Goal: Information Seeking & Learning: Find contact information

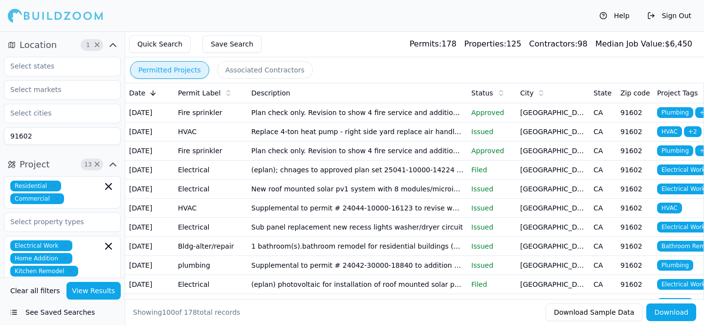
click at [115, 165] on icon "button" at bounding box center [113, 164] width 6 height 3
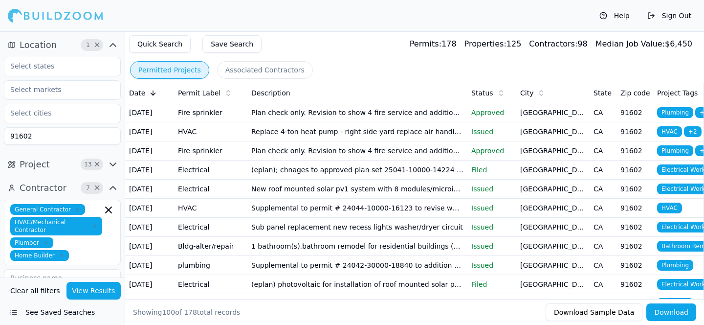
click at [111, 47] on icon "button" at bounding box center [113, 45] width 12 height 12
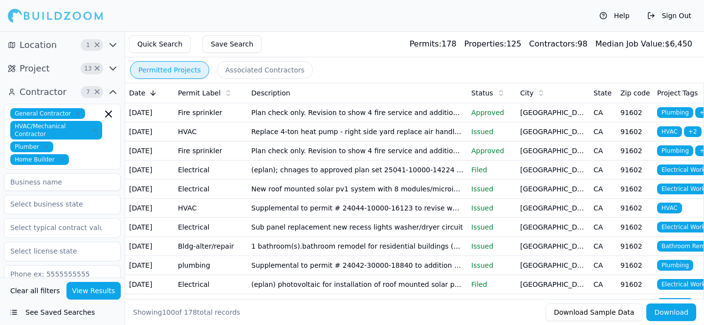
click at [50, 288] on button "Clear all filters" at bounding box center [35, 291] width 55 height 18
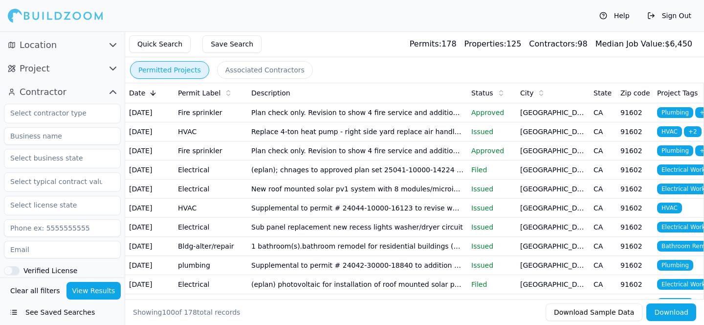
click at [89, 314] on button "See Saved Searches" at bounding box center [62, 312] width 117 height 18
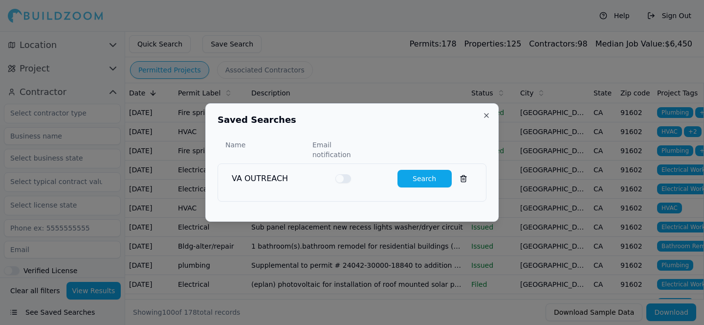
click at [422, 177] on button "Search" at bounding box center [425, 179] width 54 height 18
type input "2"
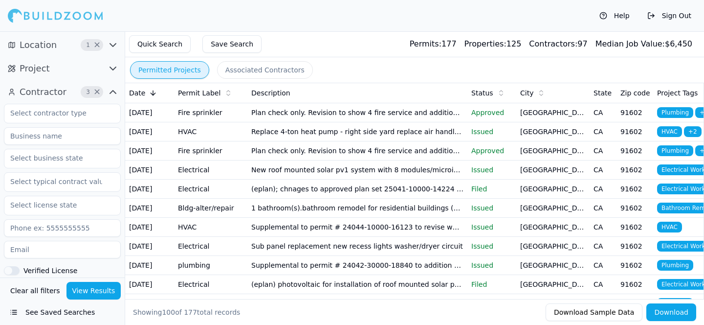
click at [111, 93] on icon "button" at bounding box center [113, 92] width 12 height 12
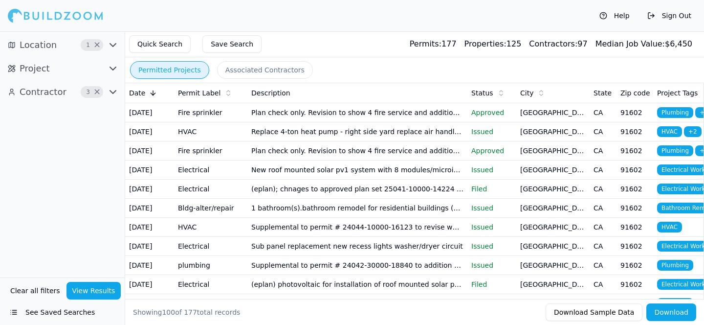
click at [106, 66] on span "button" at bounding box center [111, 69] width 12 height 12
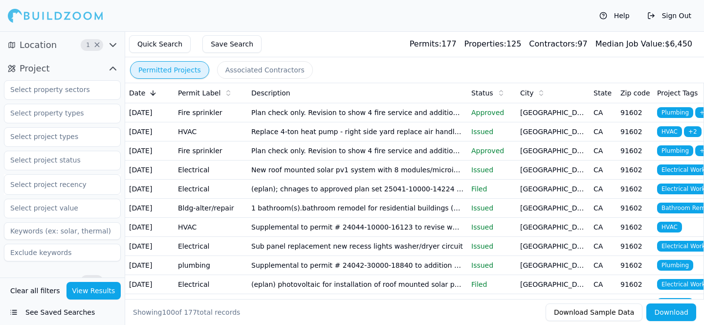
click at [64, 314] on button "See Saved Searches" at bounding box center [62, 312] width 117 height 18
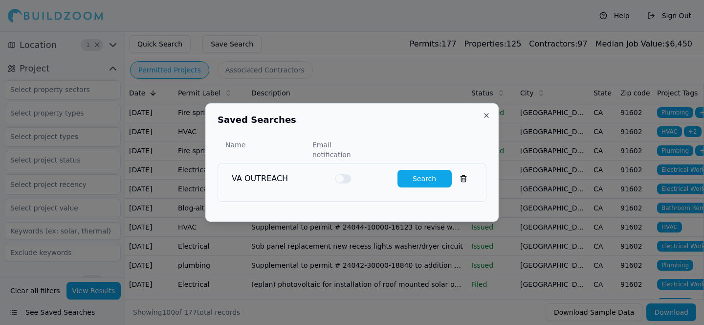
click at [426, 171] on button "Search" at bounding box center [425, 179] width 54 height 18
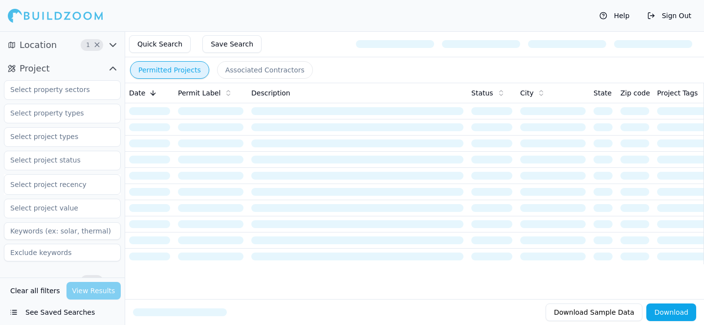
click at [111, 42] on icon "button" at bounding box center [113, 45] width 12 height 12
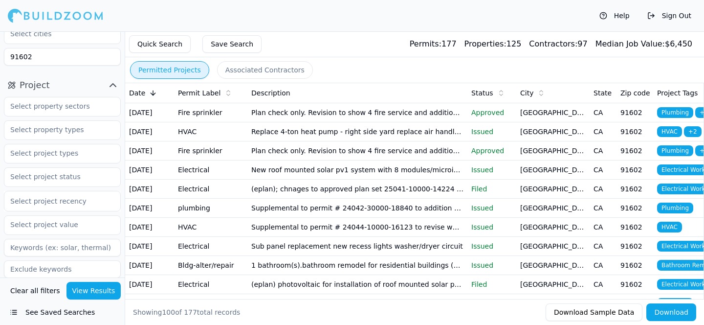
scroll to position [95, 0]
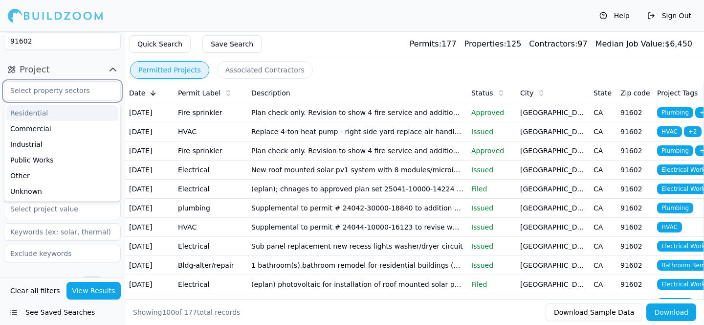
click at [78, 96] on input "text" at bounding box center [56, 91] width 104 height 18
click at [70, 124] on div "Commercial" at bounding box center [62, 129] width 112 height 16
click at [70, 111] on div "Residential" at bounding box center [62, 113] width 112 height 16
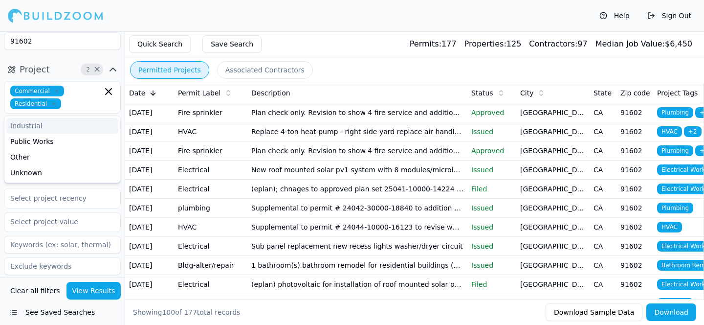
click at [65, 62] on button "Project 2 ×" at bounding box center [62, 70] width 117 height 16
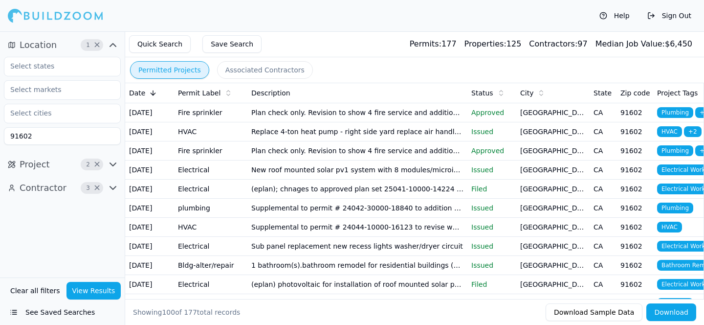
click at [67, 168] on button "Project 2 ×" at bounding box center [62, 164] width 117 height 16
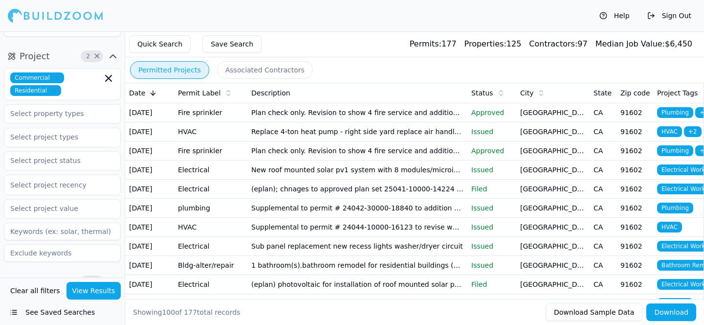
scroll to position [109, 0]
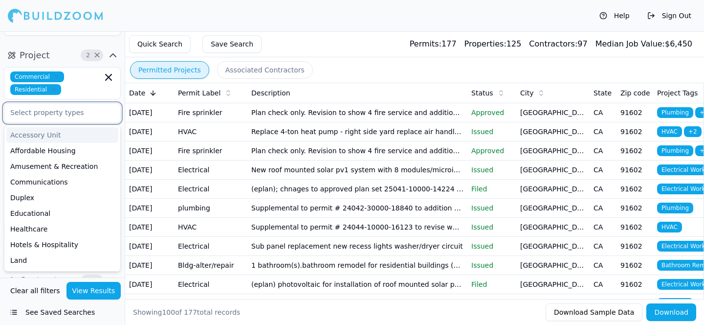
click at [63, 114] on input "text" at bounding box center [56, 113] width 104 height 18
click at [78, 102] on div "Commercial Residential Accessory Unit Affordable Housing Amusement & Recreation…" at bounding box center [62, 164] width 117 height 194
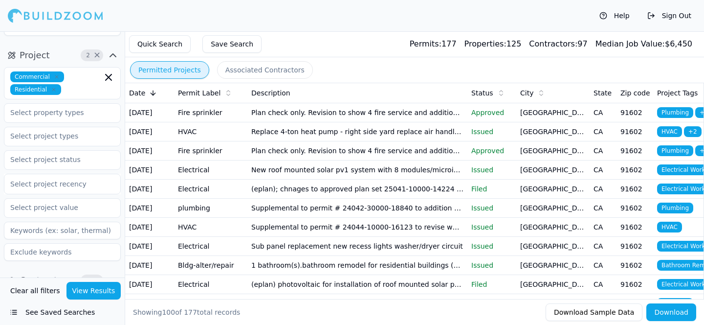
scroll to position [124, 0]
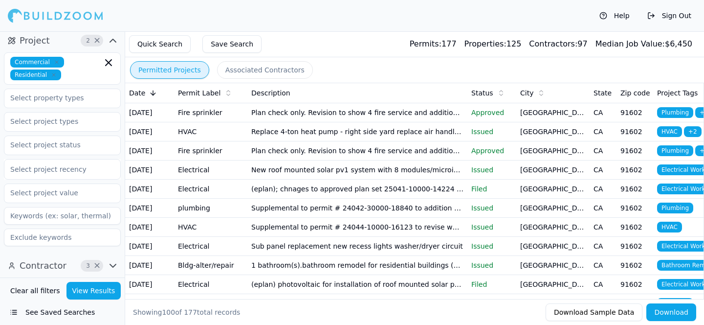
click at [85, 164] on div at bounding box center [62, 169] width 104 height 10
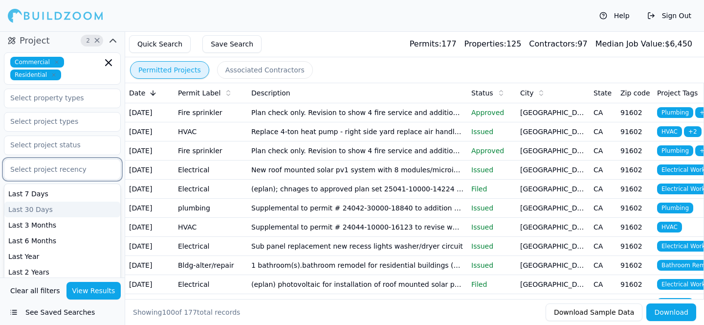
click at [77, 208] on div "Last 30 Days" at bounding box center [62, 209] width 116 height 16
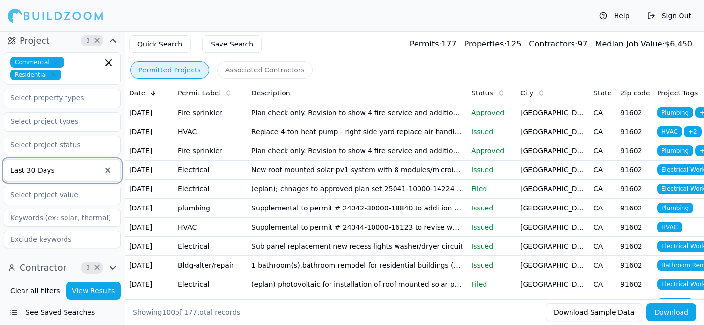
scroll to position [126, 0]
click at [59, 215] on input at bounding box center [62, 216] width 117 height 18
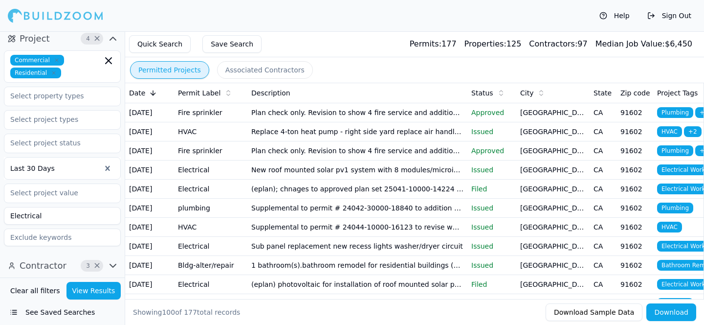
type input "Electrical"
click at [111, 266] on icon "button" at bounding box center [113, 266] width 12 height 12
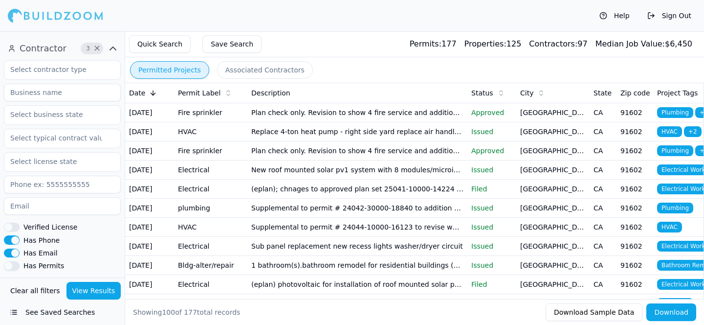
scroll to position [339, 0]
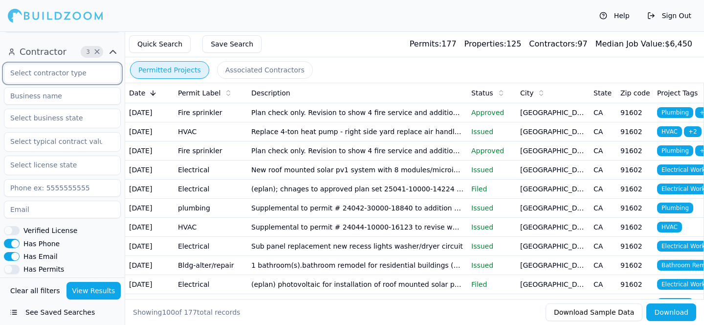
click at [70, 76] on input "text" at bounding box center [56, 73] width 104 height 18
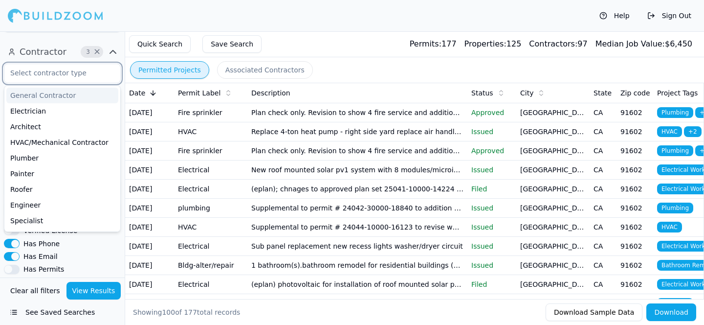
click at [68, 92] on div "General Contractor" at bounding box center [62, 96] width 112 height 16
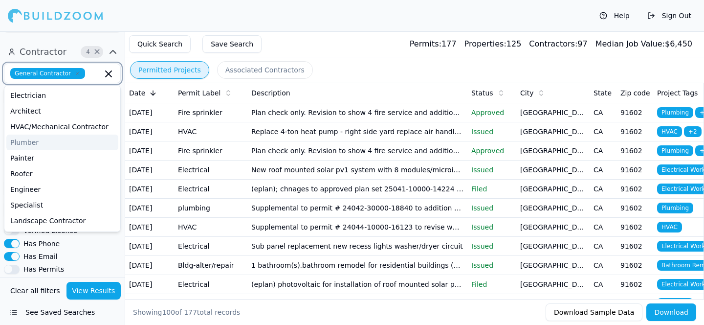
click at [61, 144] on div "Plumber" at bounding box center [62, 142] width 112 height 16
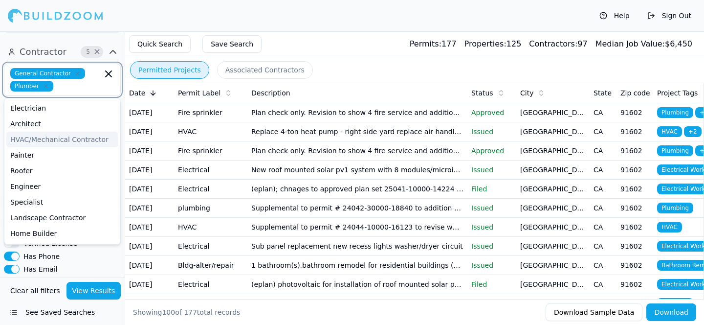
click at [69, 140] on div "HVAC/Mechanical Contractor" at bounding box center [62, 140] width 112 height 16
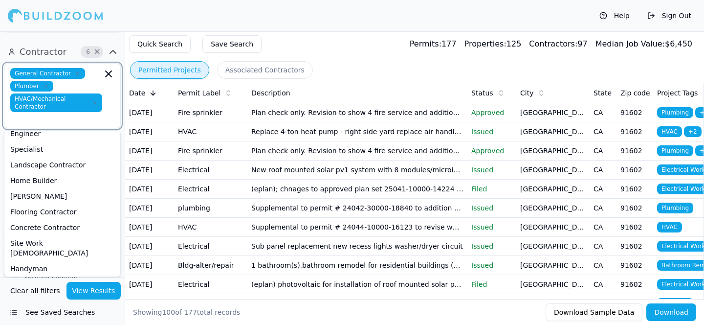
scroll to position [74, 0]
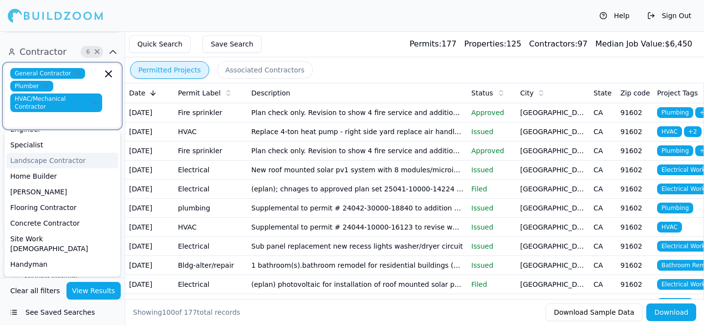
click at [70, 162] on div "Landscape Contractor" at bounding box center [62, 161] width 112 height 16
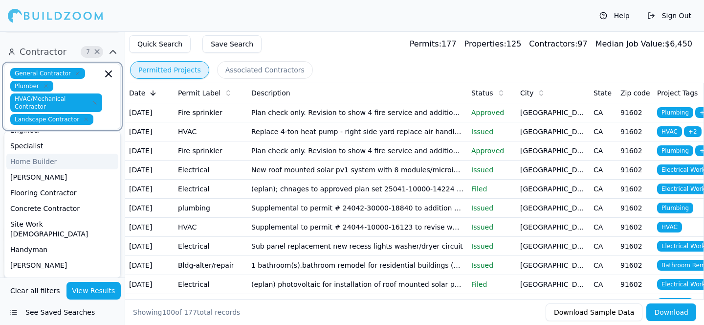
click at [67, 162] on div "Home Builder" at bounding box center [62, 162] width 112 height 16
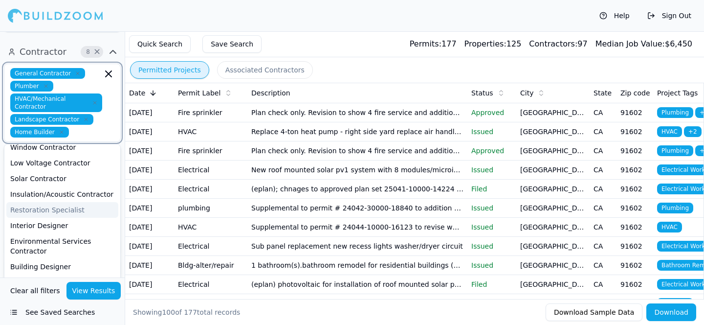
scroll to position [322, 0]
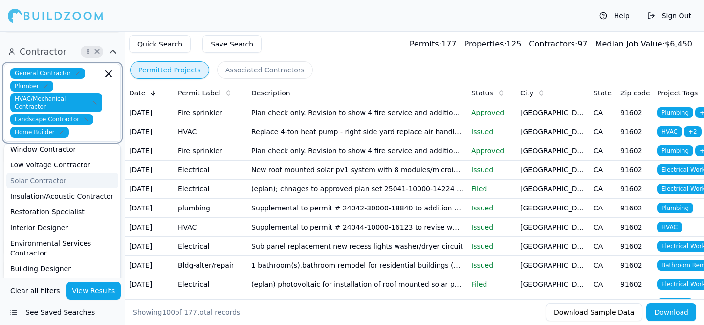
click at [57, 173] on div "Solar Contractor" at bounding box center [62, 181] width 112 height 16
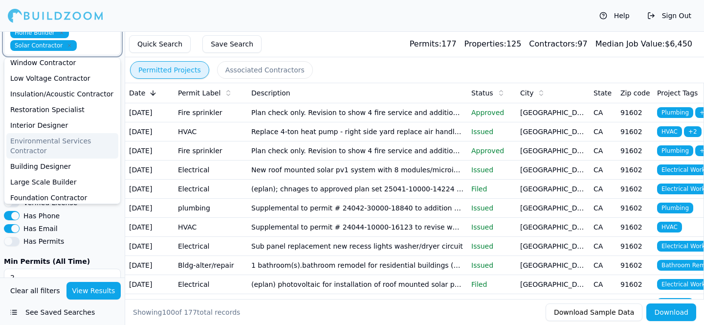
scroll to position [440, 0]
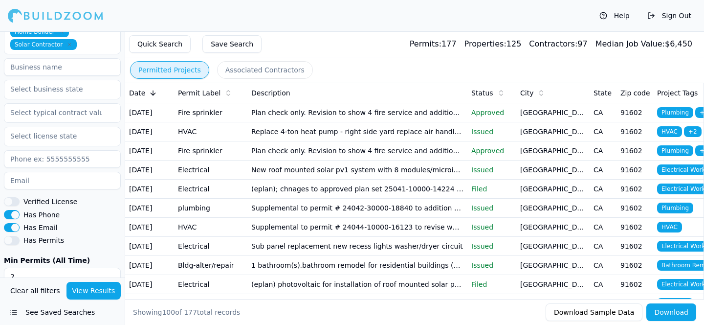
click at [95, 218] on div "Has Phone" at bounding box center [62, 214] width 117 height 9
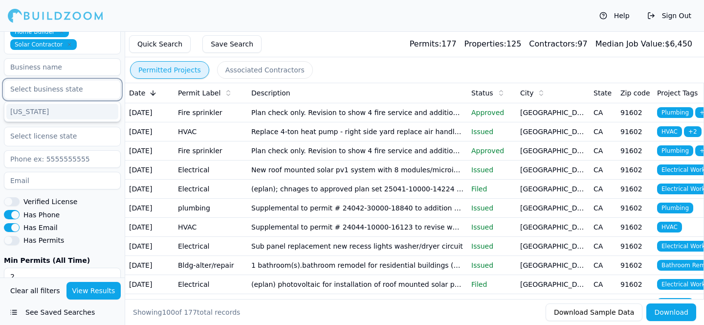
click at [91, 96] on input "text" at bounding box center [56, 89] width 104 height 18
click at [85, 216] on div "Has Phone" at bounding box center [62, 214] width 117 height 9
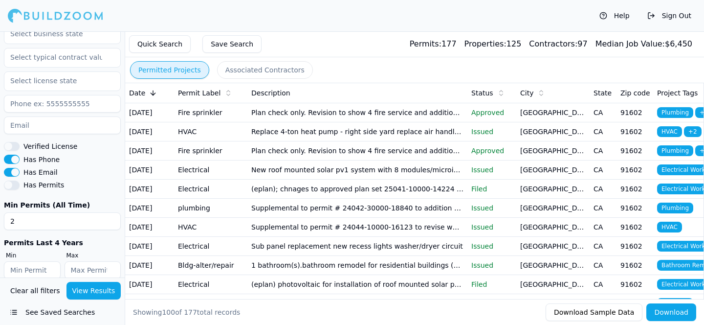
scroll to position [508, 0]
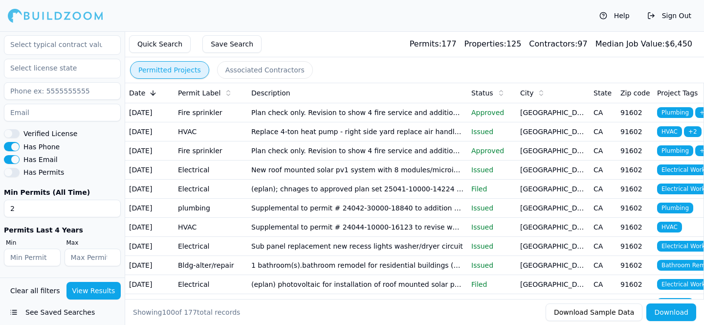
click at [83, 294] on button "View Results" at bounding box center [93, 291] width 55 height 18
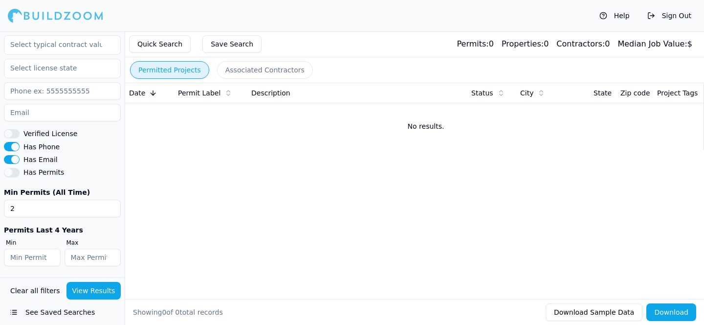
click at [92, 288] on button "View Results" at bounding box center [93, 291] width 55 height 18
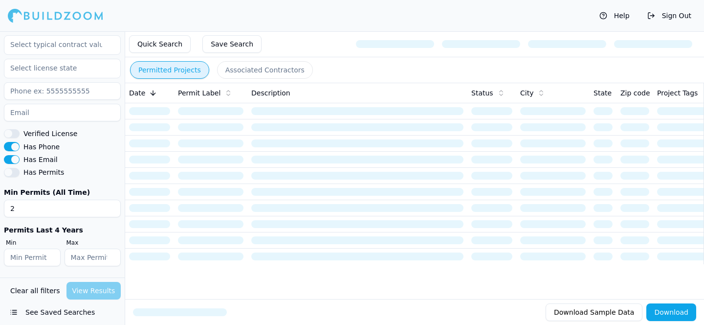
click at [265, 68] on button "Associated Contractors" at bounding box center [265, 70] width 96 height 18
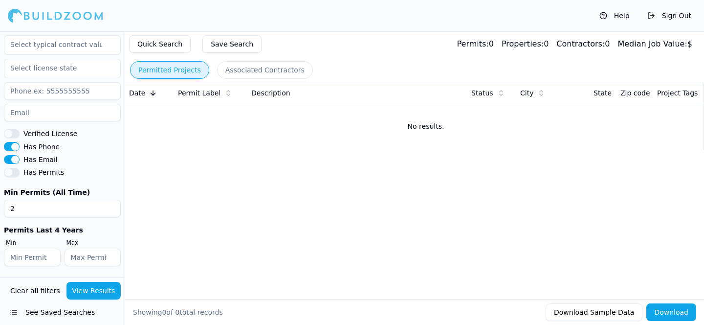
click at [170, 74] on button "Permitted Projects" at bounding box center [169, 70] width 79 height 18
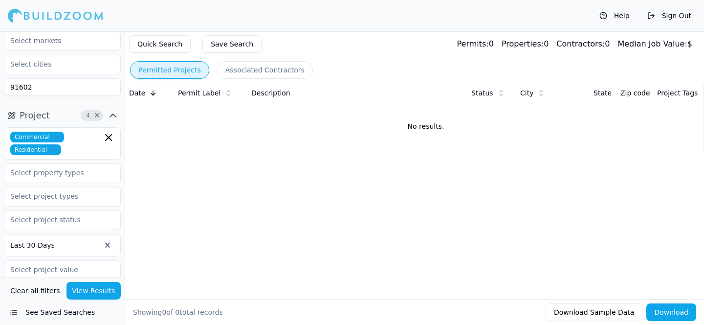
scroll to position [53, 0]
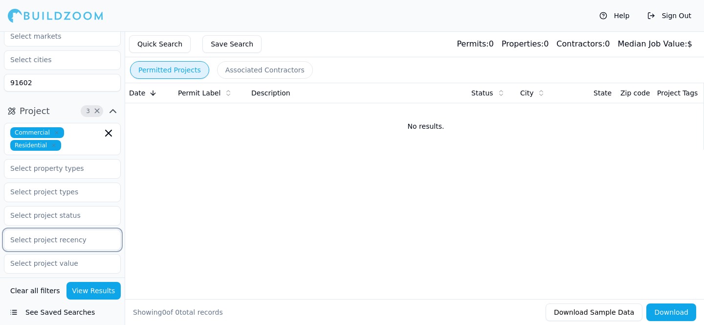
click at [92, 289] on button "View Results" at bounding box center [93, 291] width 55 height 18
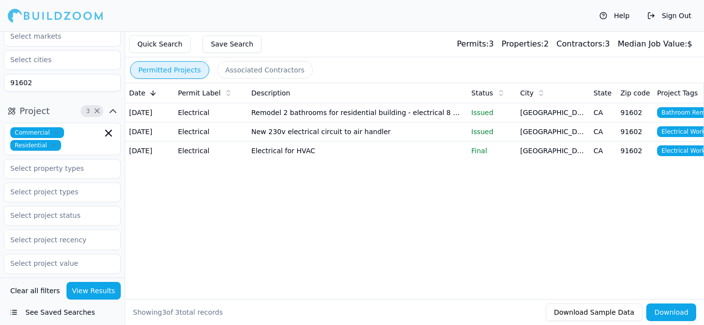
click at [278, 160] on td "Electrical for HVAC" at bounding box center [357, 150] width 220 height 19
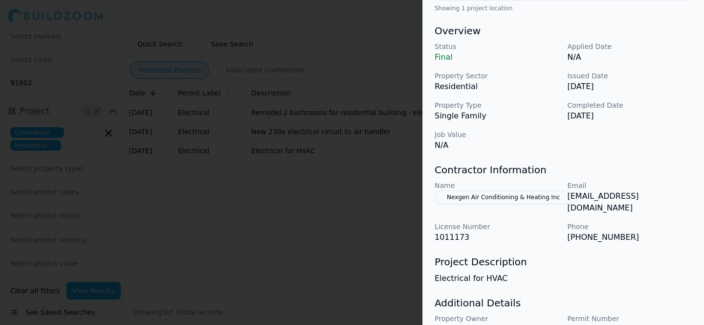
scroll to position [325, 0]
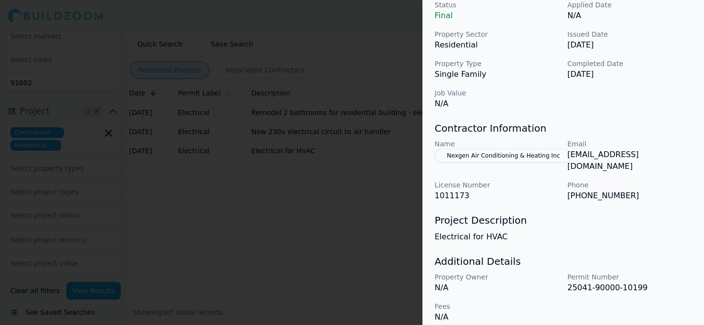
click at [618, 155] on p "[EMAIL_ADDRESS][DOMAIN_NAME]" at bounding box center [630, 160] width 125 height 23
click at [618, 150] on p "[EMAIL_ADDRESS][DOMAIN_NAME]" at bounding box center [630, 160] width 125 height 23
click at [618, 158] on p "[EMAIL_ADDRESS][DOMAIN_NAME]" at bounding box center [630, 160] width 125 height 23
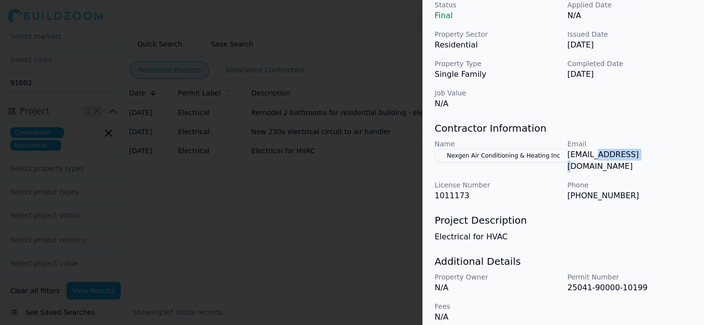
click at [618, 158] on p "[EMAIL_ADDRESS][DOMAIN_NAME]" at bounding box center [630, 160] width 125 height 23
click at [618, 150] on p "[EMAIL_ADDRESS][DOMAIN_NAME]" at bounding box center [630, 160] width 125 height 23
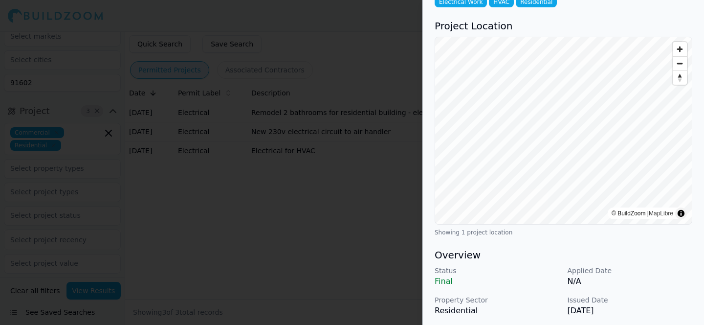
scroll to position [0, 0]
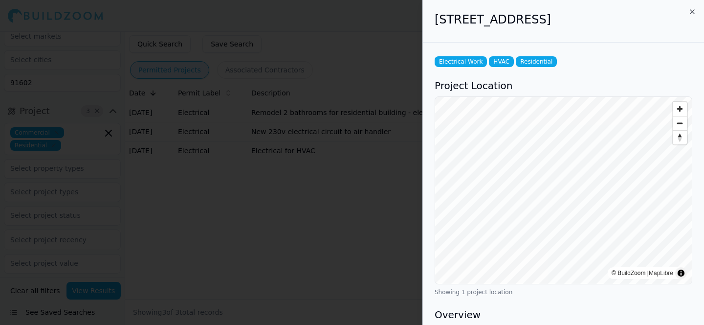
click at [679, 110] on span "Zoom in" at bounding box center [680, 109] width 14 height 14
click at [678, 108] on span "Zoom in" at bounding box center [680, 109] width 14 height 14
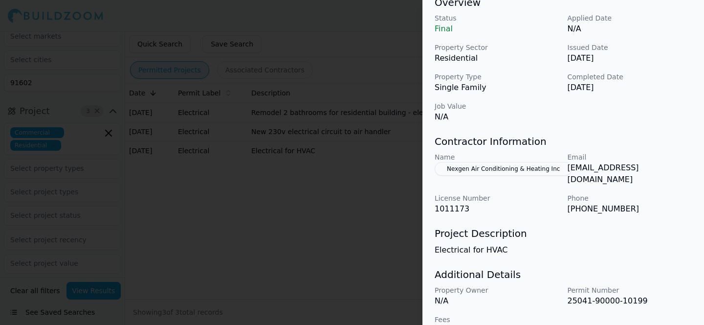
scroll to position [325, 0]
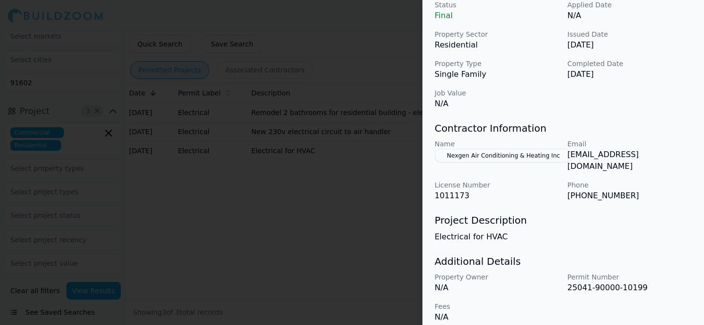
click at [322, 205] on div at bounding box center [352, 162] width 704 height 325
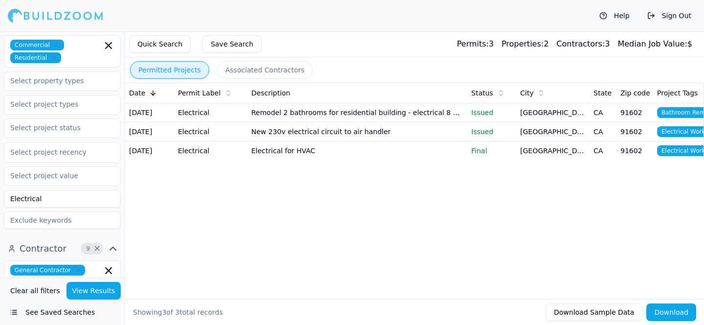
scroll to position [144, 0]
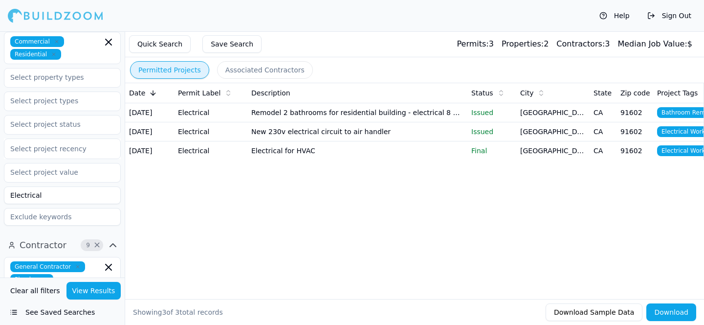
click at [78, 202] on input "Electrical" at bounding box center [62, 195] width 117 height 18
click at [98, 282] on button "View Results" at bounding box center [93, 291] width 55 height 18
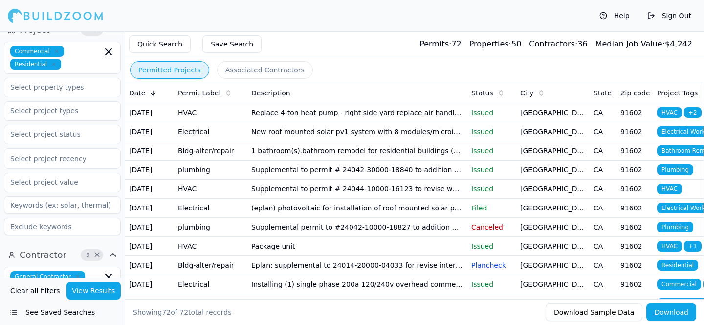
scroll to position [137, 0]
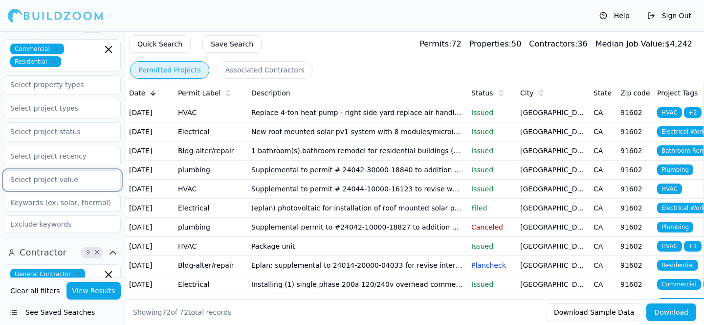
click at [105, 182] on input "text" at bounding box center [56, 180] width 104 height 18
click at [95, 167] on div "Commercial Residential Select project recency" at bounding box center [62, 136] width 117 height 194
click at [82, 198] on input at bounding box center [62, 203] width 117 height 18
type input "Electrical"
click at [90, 290] on button "View Results" at bounding box center [93, 291] width 55 height 18
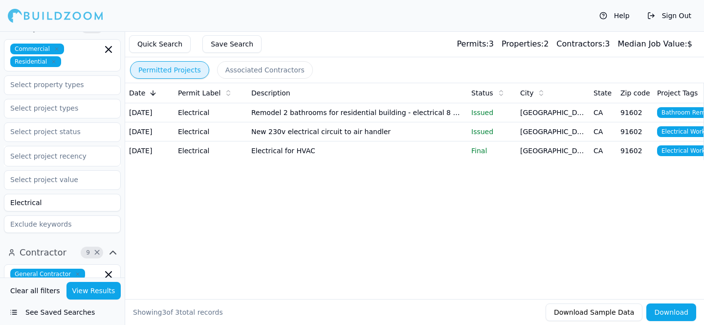
click at [82, 210] on input "Electrical" at bounding box center [62, 203] width 117 height 18
click at [91, 293] on button "View Results" at bounding box center [93, 291] width 55 height 18
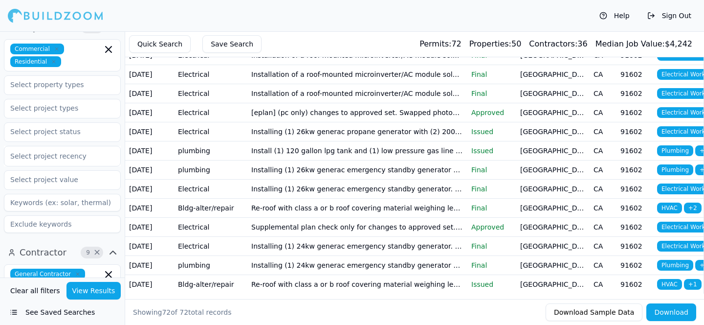
scroll to position [1322, 0]
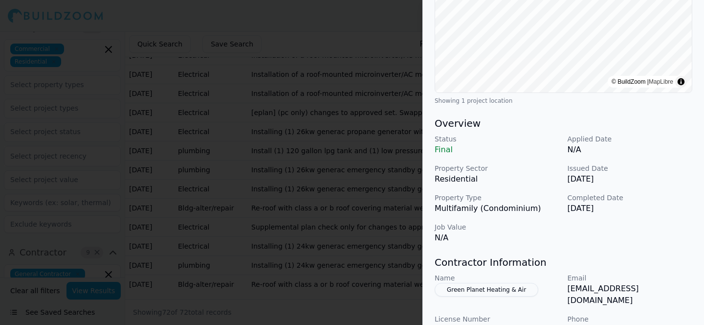
scroll to position [272, 0]
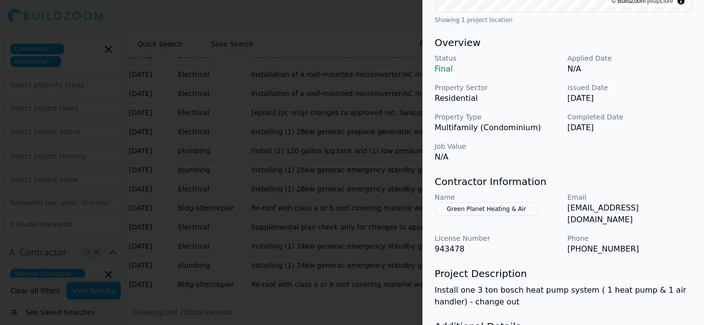
click at [599, 210] on p "[EMAIL_ADDRESS][DOMAIN_NAME]" at bounding box center [630, 213] width 125 height 23
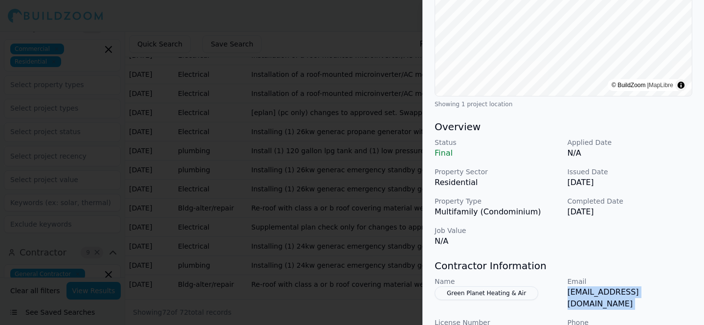
scroll to position [197, 0]
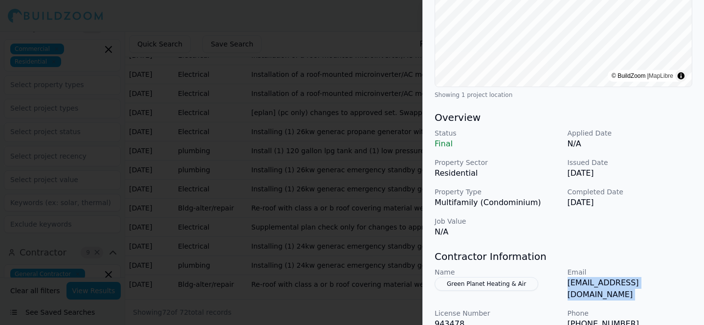
copy p "[EMAIL_ADDRESS][DOMAIN_NAME]"
click at [245, 94] on div at bounding box center [352, 162] width 704 height 325
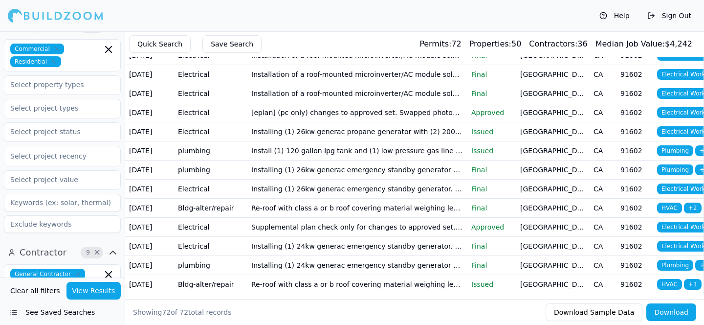
scroll to position [0, 0]
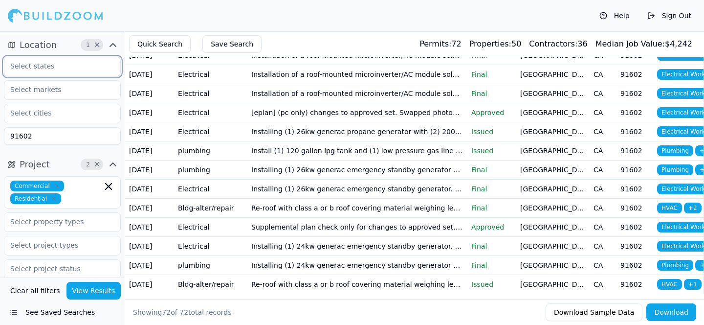
click at [48, 70] on input "text" at bounding box center [56, 66] width 104 height 18
type input "CA"
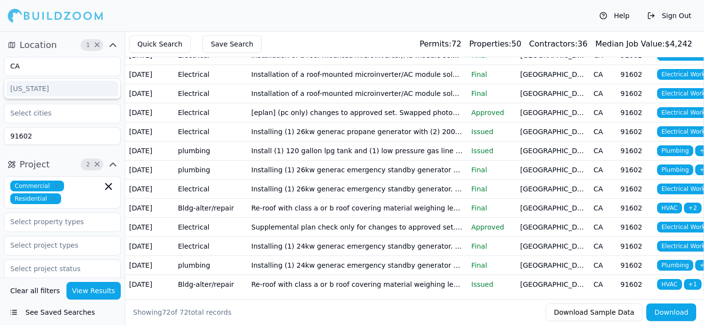
click at [101, 288] on button "View Results" at bounding box center [93, 291] width 55 height 18
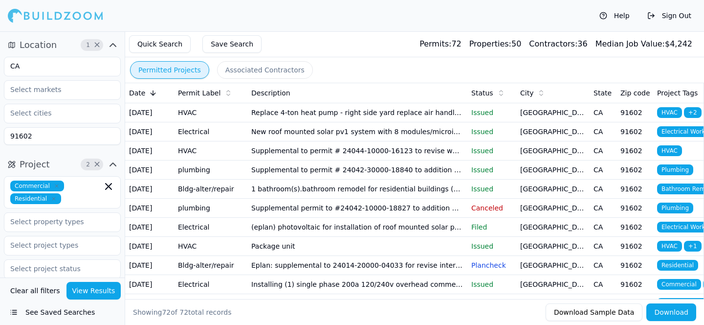
click at [83, 137] on input "91602" at bounding box center [62, 136] width 117 height 18
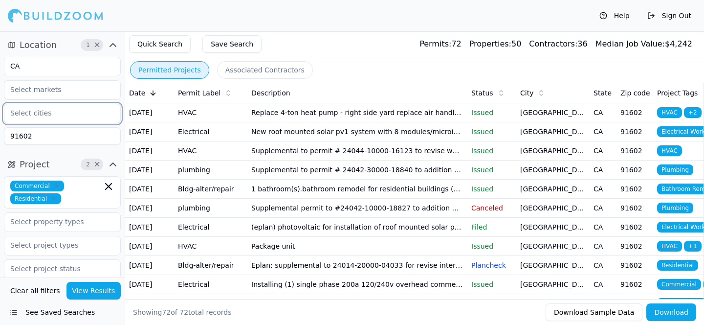
click at [56, 114] on input "text" at bounding box center [56, 113] width 104 height 18
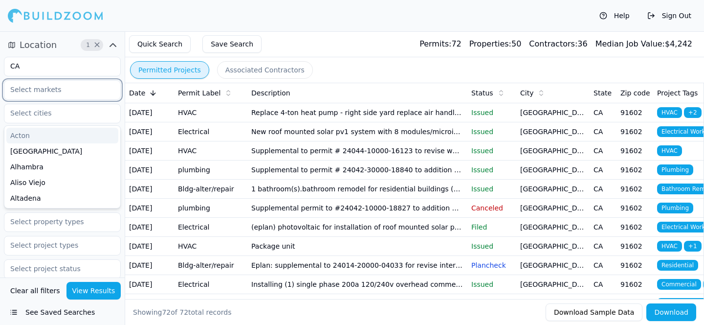
click at [48, 89] on input "text" at bounding box center [56, 90] width 104 height 18
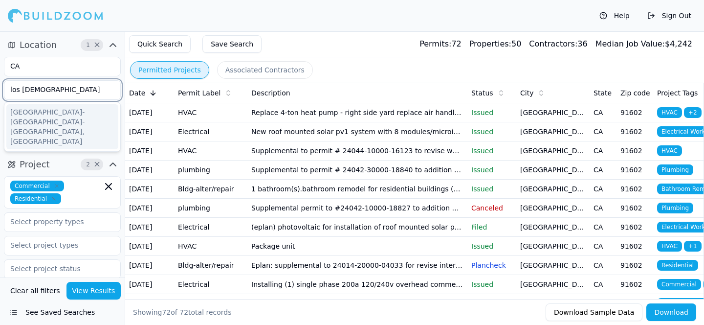
type input "los ang"
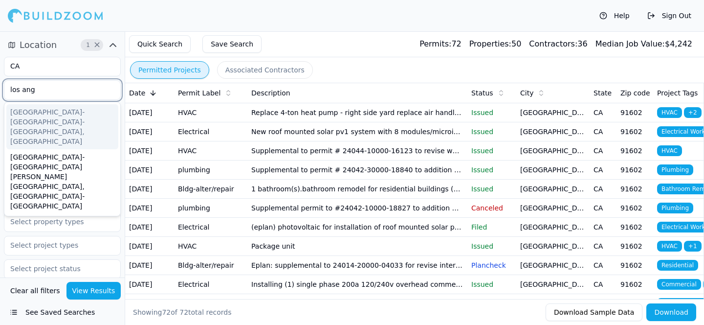
click at [46, 119] on div "[GEOGRAPHIC_DATA]-[GEOGRAPHIC_DATA]-[GEOGRAPHIC_DATA], [GEOGRAPHIC_DATA]" at bounding box center [62, 126] width 112 height 45
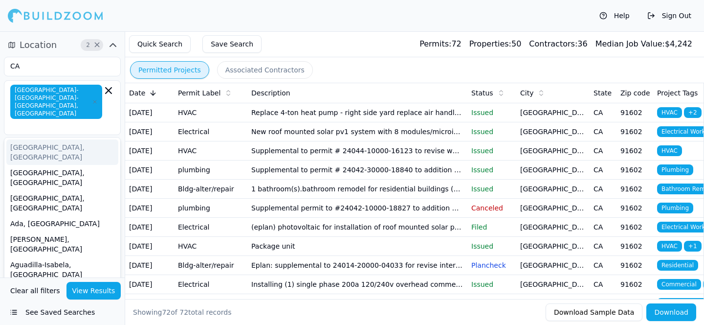
click at [134, 13] on div "Help Sign Out" at bounding box center [352, 15] width 704 height 31
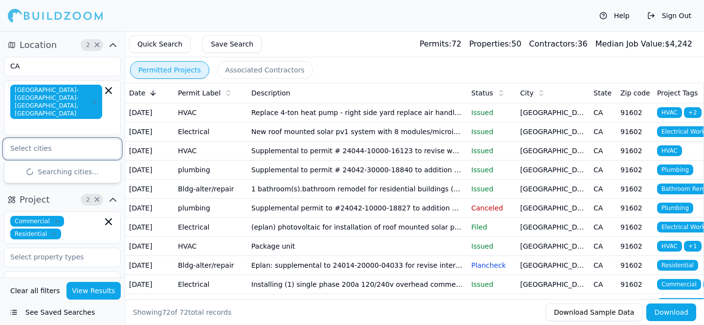
click at [56, 139] on input "text" at bounding box center [56, 148] width 104 height 18
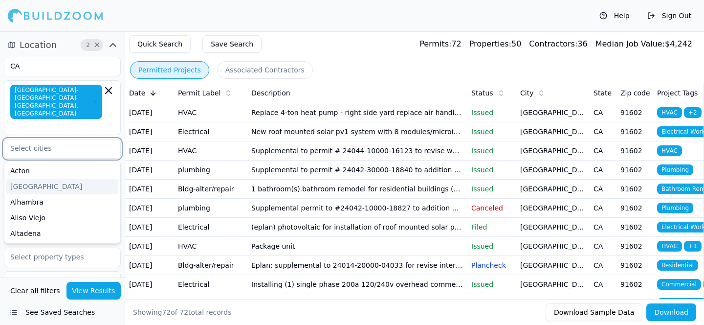
click at [64, 178] on div "[GEOGRAPHIC_DATA]" at bounding box center [62, 186] width 112 height 16
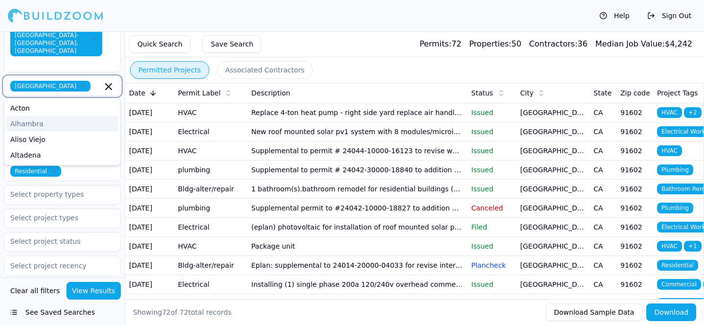
scroll to position [64, 0]
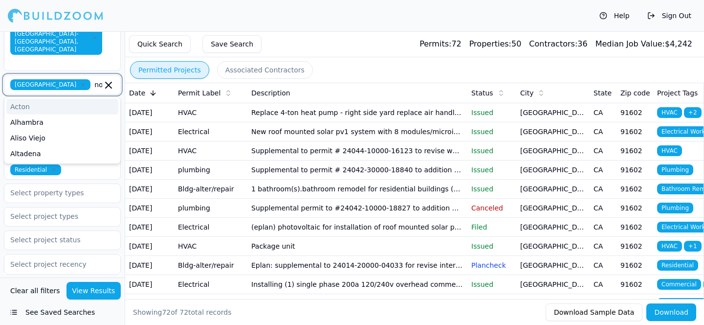
type input "nor"
click at [55, 99] on div "[GEOGRAPHIC_DATA]" at bounding box center [62, 107] width 112 height 16
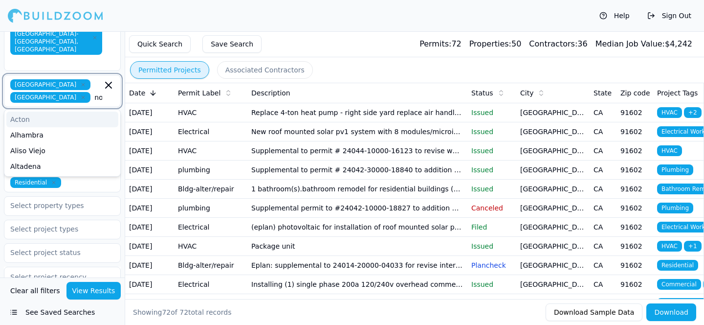
type input "nor"
click at [72, 111] on div "[GEOGRAPHIC_DATA]" at bounding box center [62, 119] width 112 height 16
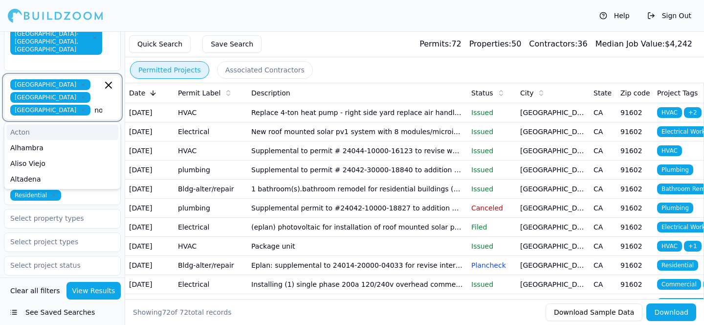
type input "nor"
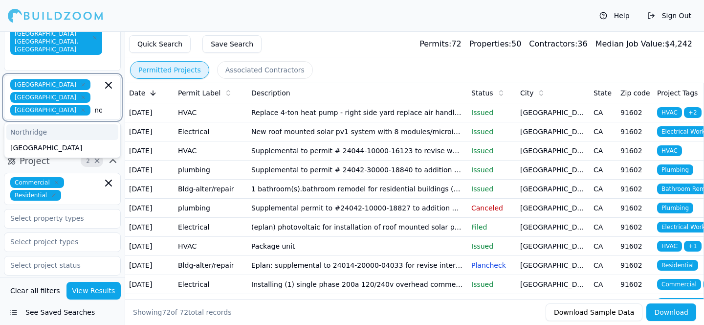
click at [68, 124] on div "Northridge" at bounding box center [62, 132] width 112 height 16
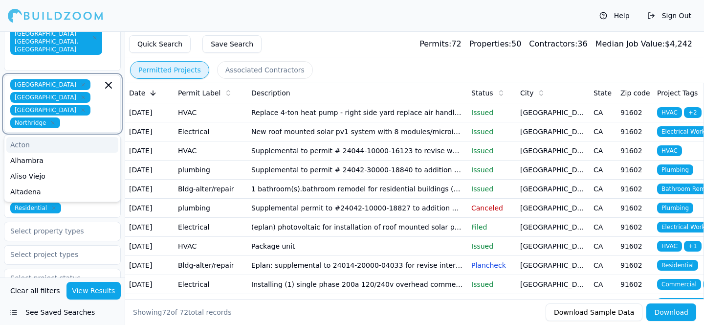
click at [88, 117] on input "text" at bounding box center [83, 122] width 38 height 11
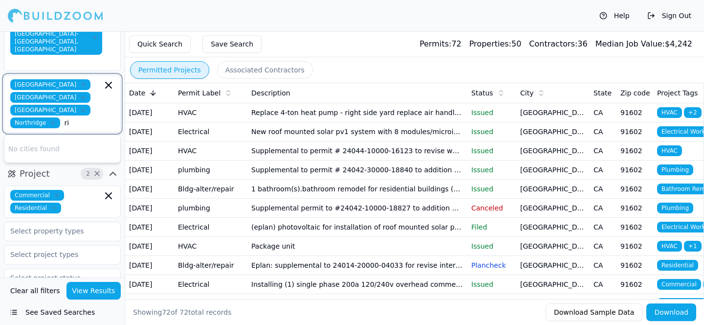
type input "r"
type input "chats"
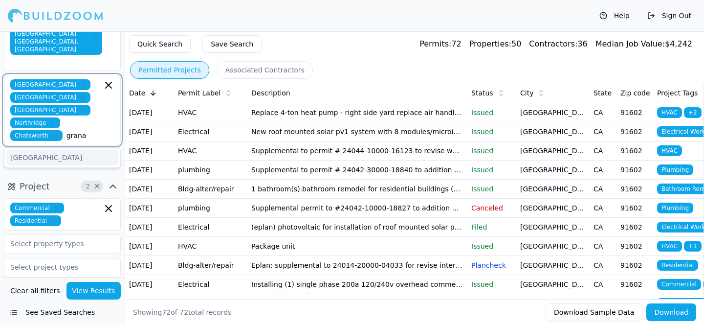
type input "grana"
click at [72, 151] on div "[GEOGRAPHIC_DATA]" at bounding box center [62, 158] width 116 height 20
click at [70, 150] on div "[GEOGRAPHIC_DATA]" at bounding box center [62, 158] width 112 height 16
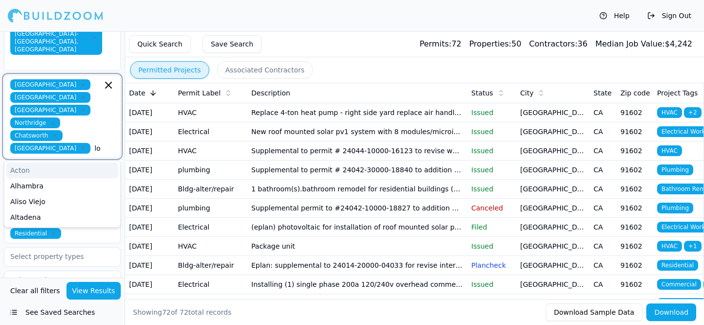
type input "los"
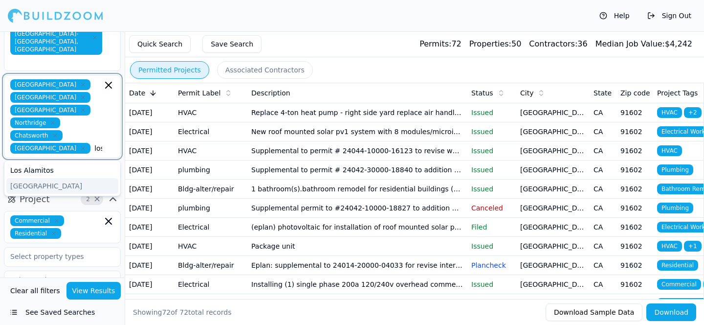
click at [88, 178] on div "[GEOGRAPHIC_DATA]" at bounding box center [62, 186] width 112 height 16
